Goal: Complete application form: Complete application form

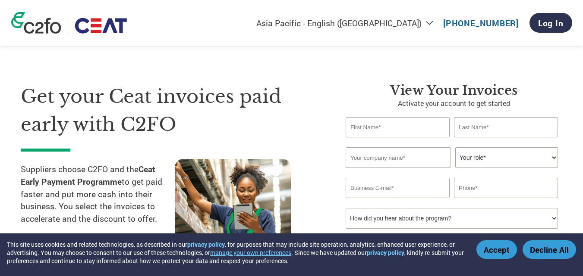
select select "en-IN"
click at [432, 22] on select "Americas - English Américas - Español [GEOGRAPHIC_DATA] - Português [GEOGRAPHIC…" at bounding box center [339, 23] width 200 height 11
click at [440, 6] on div "Americas - English Américas - Español [GEOGRAPHIC_DATA] - Português [GEOGRAPHIC…" at bounding box center [292, 23] width 574 height 46
select select "en-IN"
click at [399, 131] on input "text" at bounding box center [397, 127] width 104 height 20
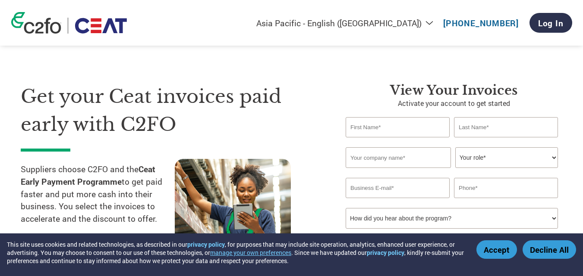
click at [471, 130] on input "text" at bounding box center [506, 127] width 104 height 20
click at [417, 162] on input "text" at bounding box center [397, 158] width 105 height 21
click at [475, 157] on select "Your role* CFO Controller Credit Manager Finance Director Treasurer CEO Preside…" at bounding box center [506, 158] width 103 height 21
click at [573, 140] on section "Get your Ceat invoices paid early with C2FO Suppliers choose C2FO and the Ceat …" at bounding box center [291, 170] width 583 height 271
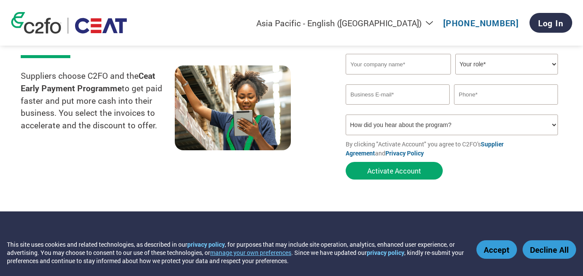
scroll to position [70, 0]
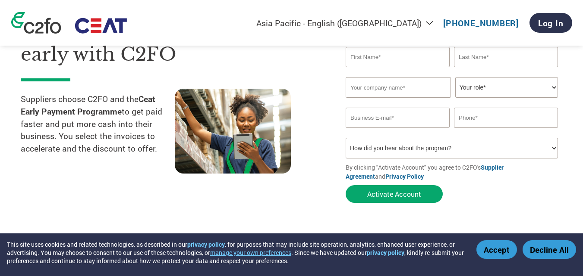
click at [554, 148] on select "How did you hear about the program? Received a letter Email Social Media Online…" at bounding box center [451, 148] width 212 height 21
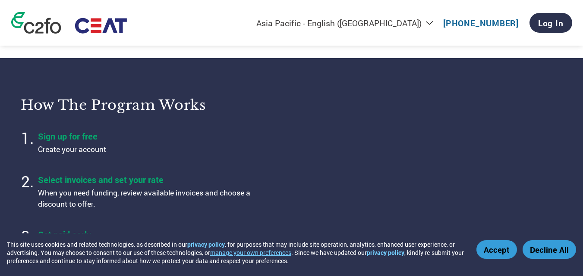
scroll to position [327, 0]
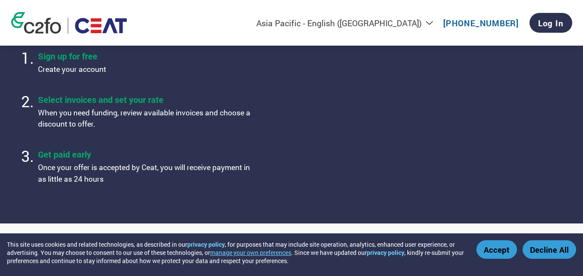
click at [494, 257] on button "Accept" at bounding box center [496, 250] width 41 height 19
click at [497, 243] on button "Accept" at bounding box center [496, 250] width 41 height 19
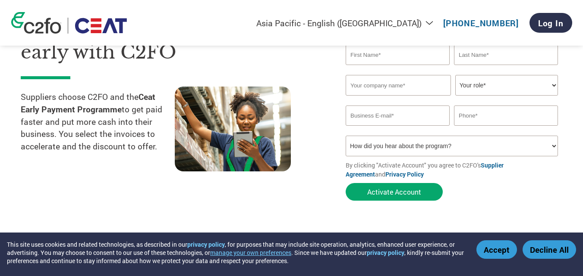
scroll to position [0, 0]
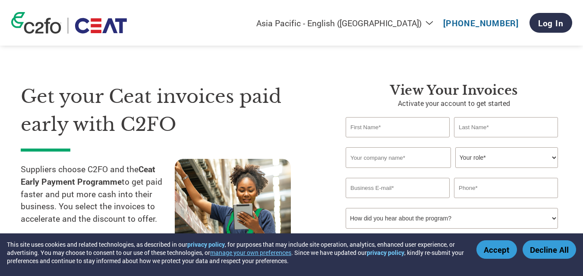
click at [419, 127] on input "text" at bounding box center [397, 127] width 104 height 20
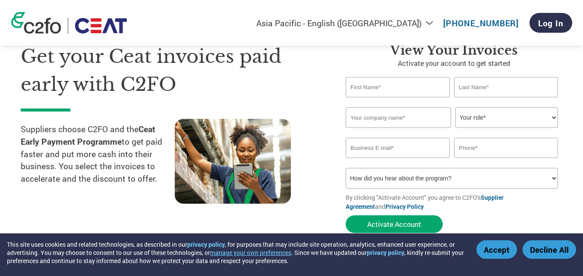
scroll to position [44, 0]
